Goal: Check status

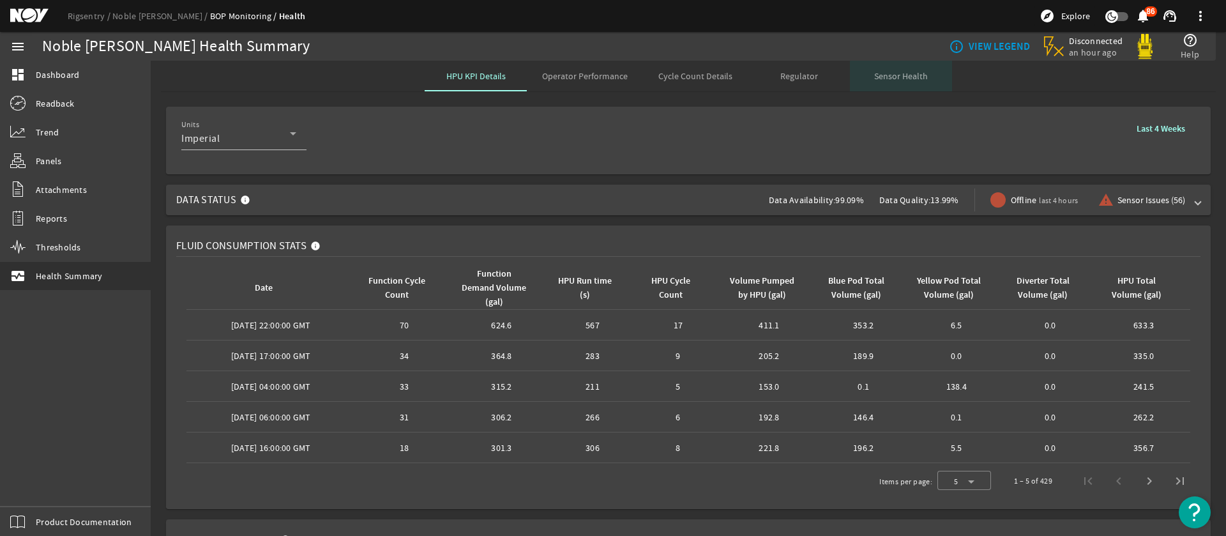
click at [900, 80] on span "Sensor Health" at bounding box center [901, 76] width 54 height 9
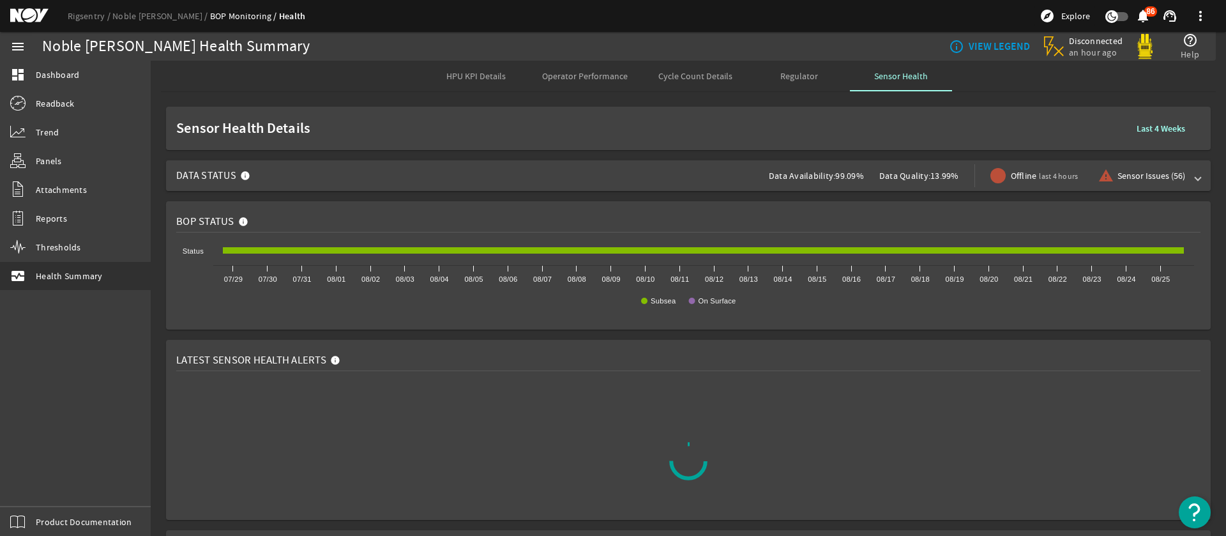
click at [853, 181] on div "Data Availability: 99.09%" at bounding box center [824, 175] width 110 height 31
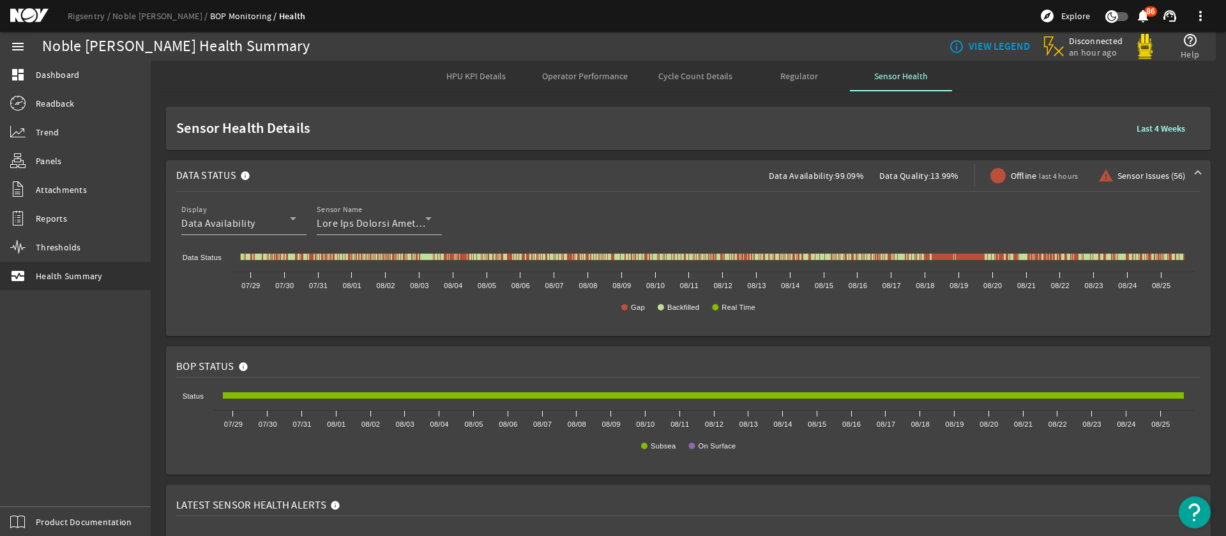
click at [853, 181] on div "Data Availability: 99.09%" at bounding box center [824, 175] width 110 height 31
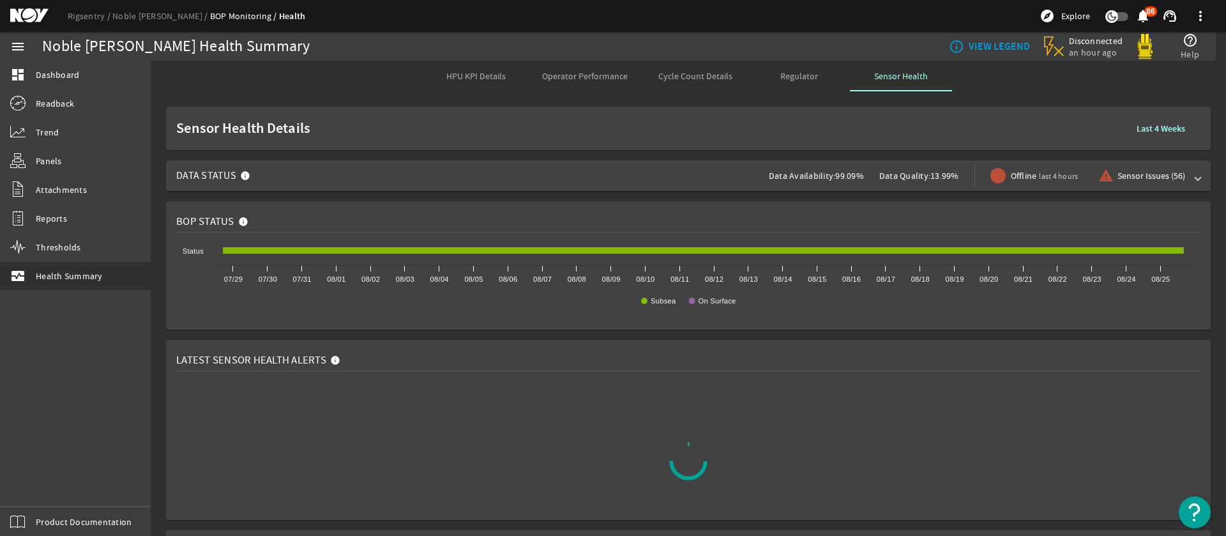
click at [853, 181] on div "Data Availability: 99.09%" at bounding box center [824, 175] width 110 height 31
